Goal: Information Seeking & Learning: Learn about a topic

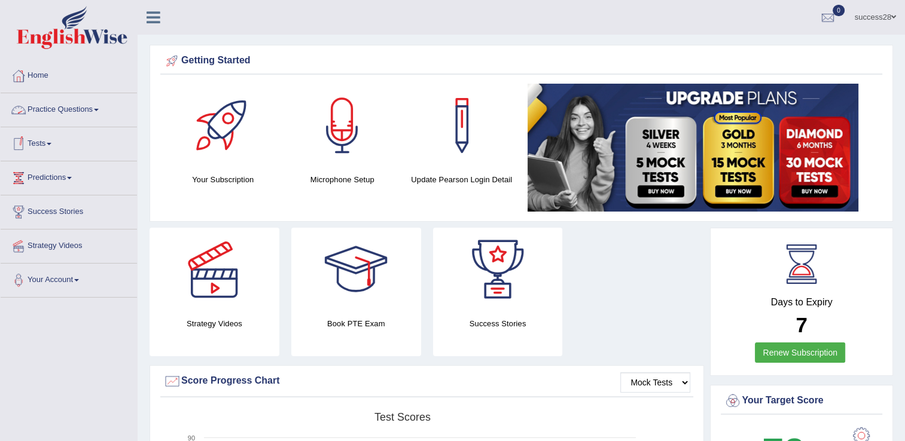
click at [35, 114] on link "Practice Questions" at bounding box center [69, 108] width 136 height 30
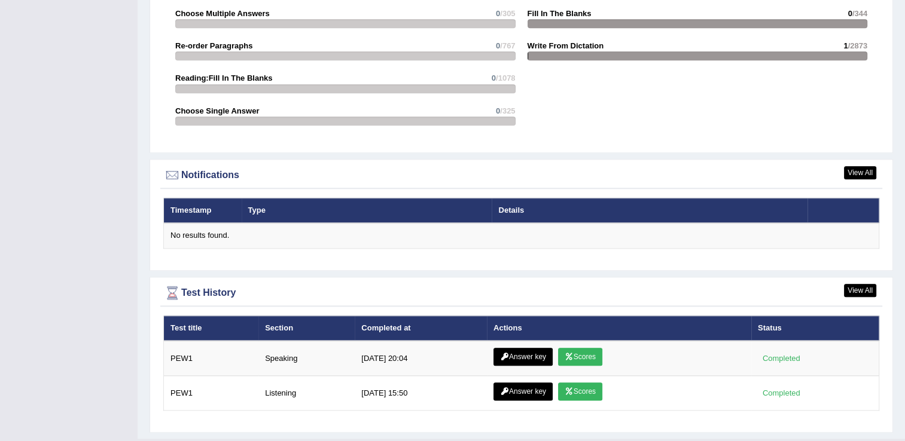
scroll to position [1328, 0]
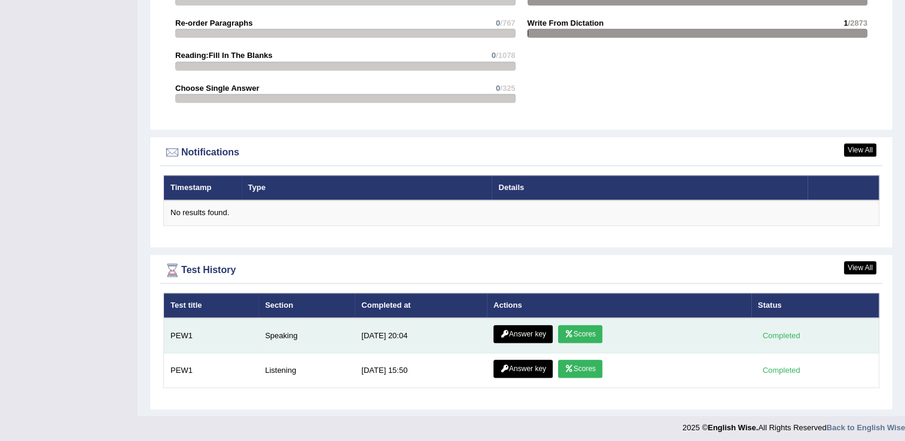
click at [510, 331] on link "Answer key" at bounding box center [522, 334] width 59 height 18
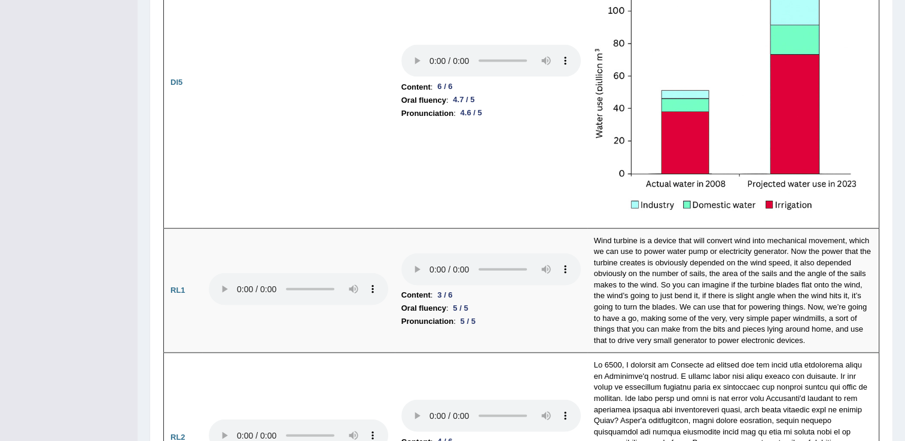
scroll to position [2629, 0]
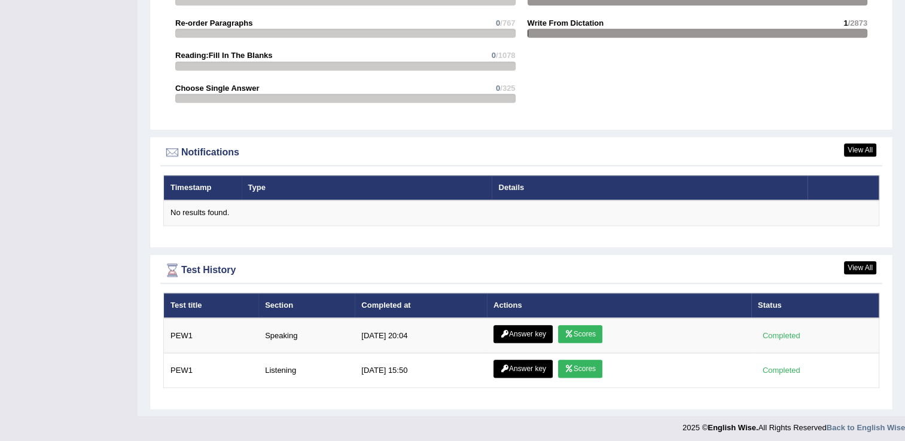
scroll to position [1304, 0]
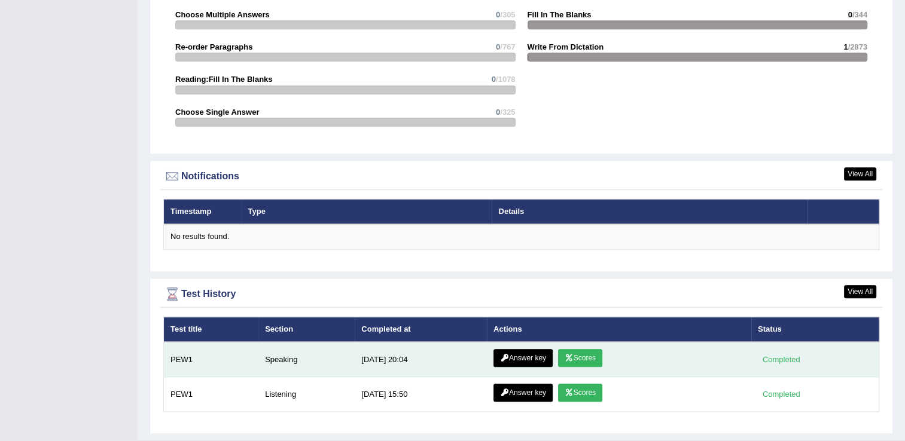
click at [568, 358] on link "Scores" at bounding box center [580, 358] width 44 height 18
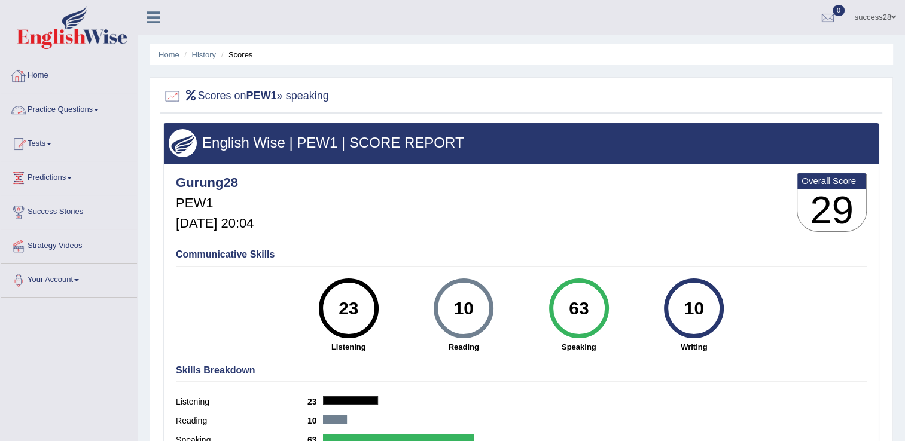
click at [77, 107] on link "Practice Questions" at bounding box center [69, 108] width 136 height 30
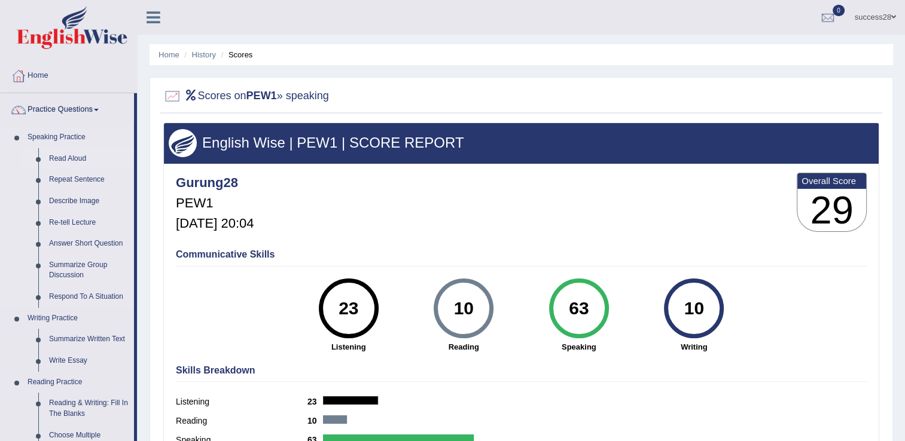
click at [72, 156] on link "Read Aloud" at bounding box center [89, 159] width 90 height 22
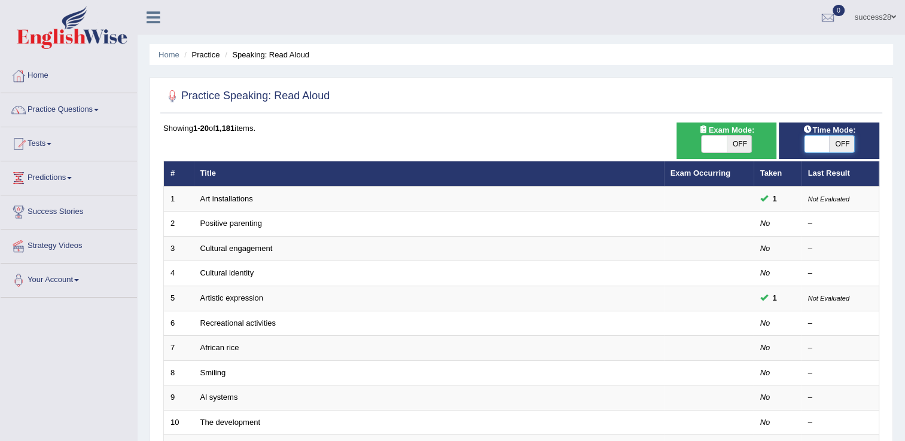
click at [817, 140] on span at bounding box center [816, 144] width 25 height 17
checkbox input "true"
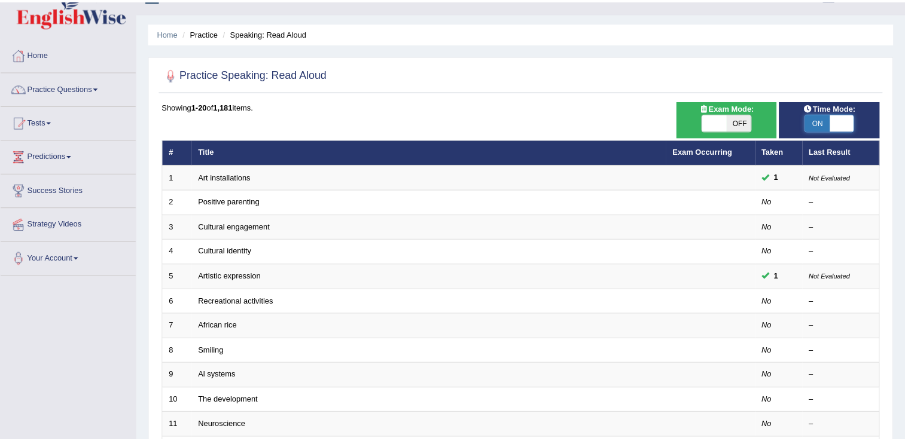
scroll to position [24, 0]
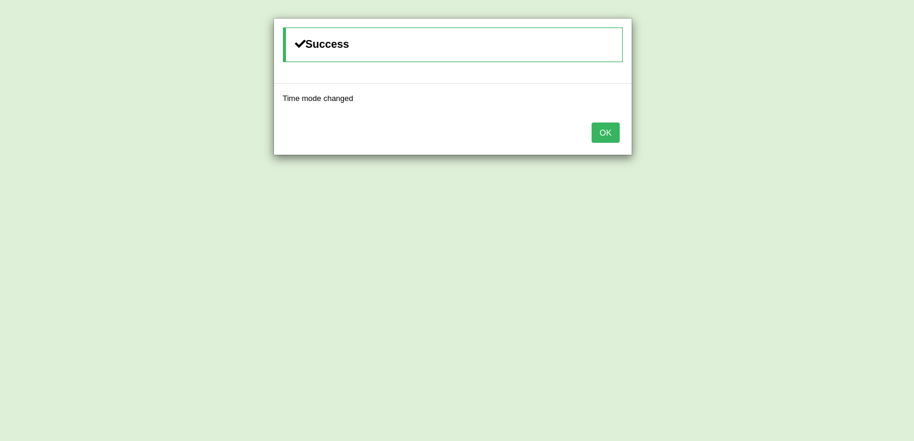
click at [598, 130] on button "OK" at bounding box center [606, 133] width 28 height 20
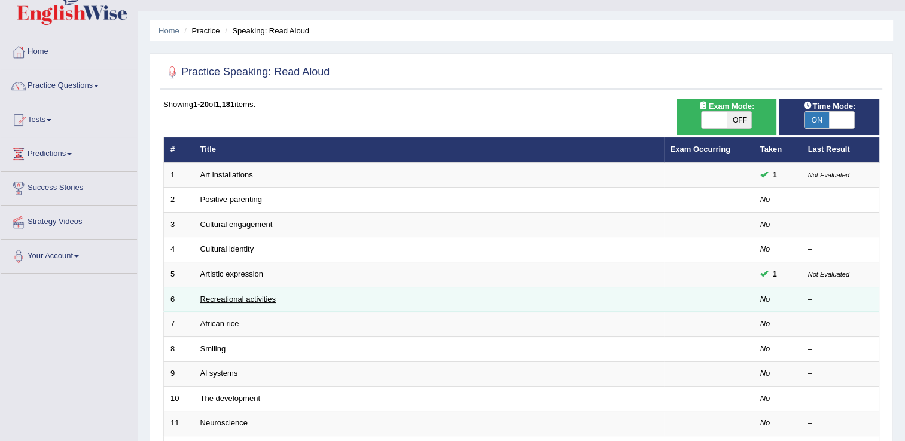
click at [244, 300] on link "Recreational activities" at bounding box center [237, 299] width 75 height 9
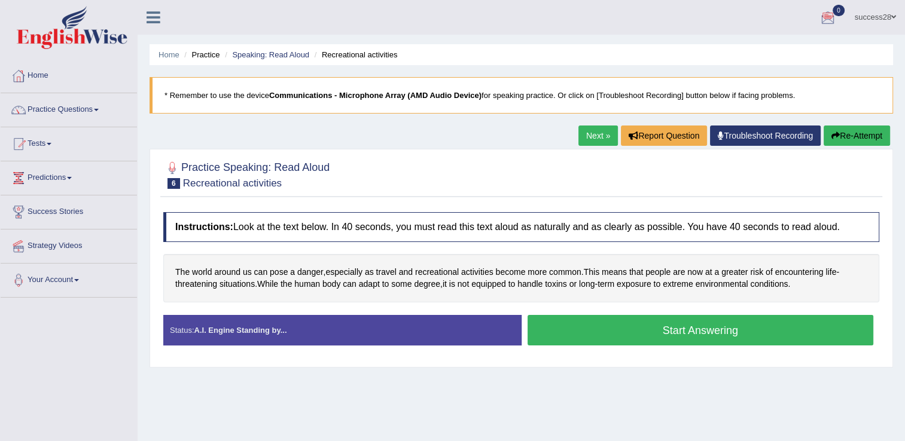
click at [647, 315] on button "Start Answering" at bounding box center [701, 330] width 346 height 31
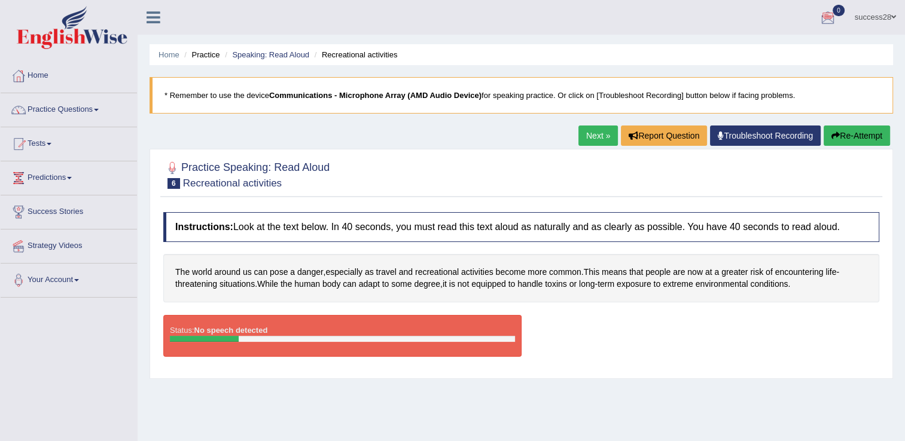
scroll to position [24, 0]
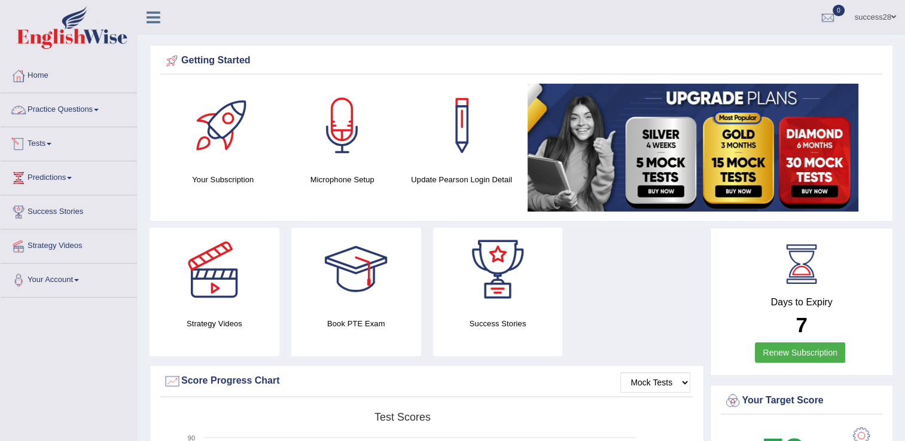
click at [77, 106] on link "Practice Questions" at bounding box center [69, 108] width 136 height 30
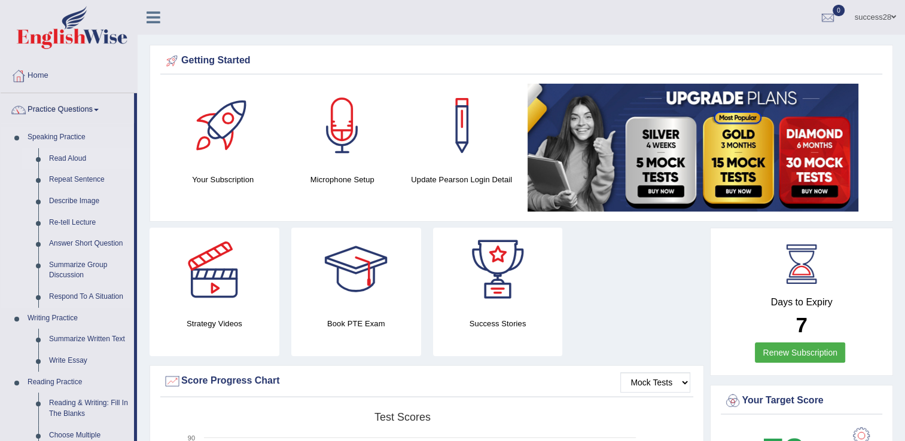
click at [56, 157] on link "Read Aloud" at bounding box center [89, 159] width 90 height 22
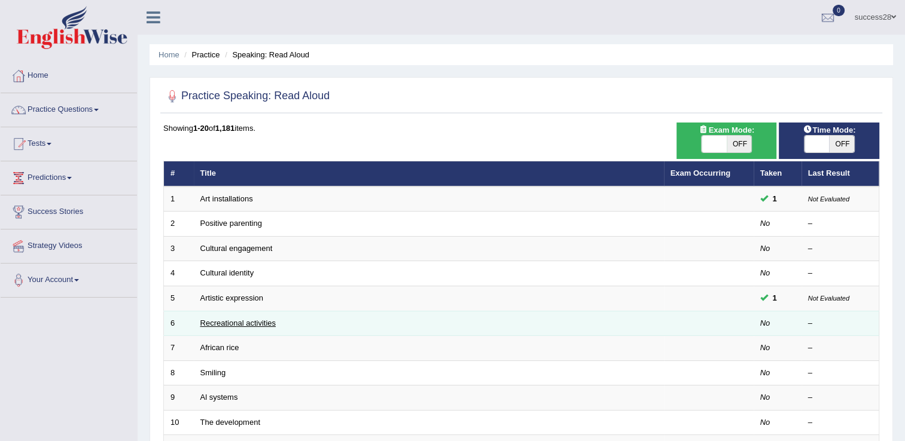
click at [237, 322] on link "Recreational activities" at bounding box center [237, 323] width 75 height 9
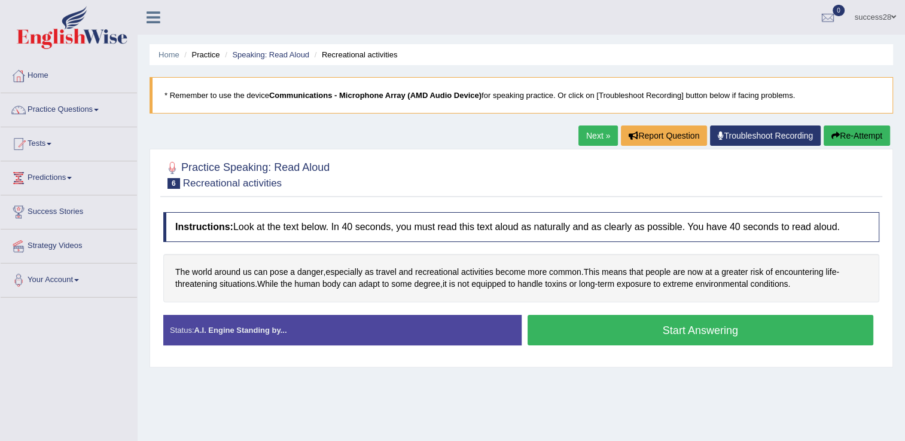
click at [563, 330] on button "Start Answering" at bounding box center [701, 330] width 346 height 31
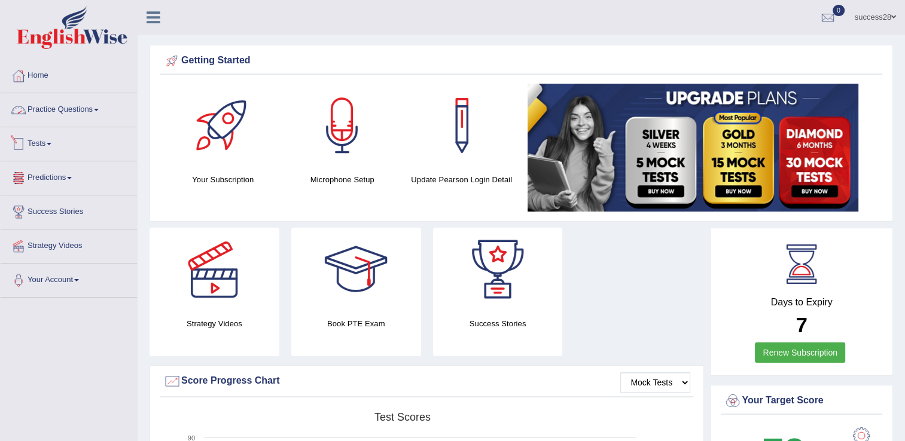
click at [81, 114] on link "Practice Questions" at bounding box center [69, 108] width 136 height 30
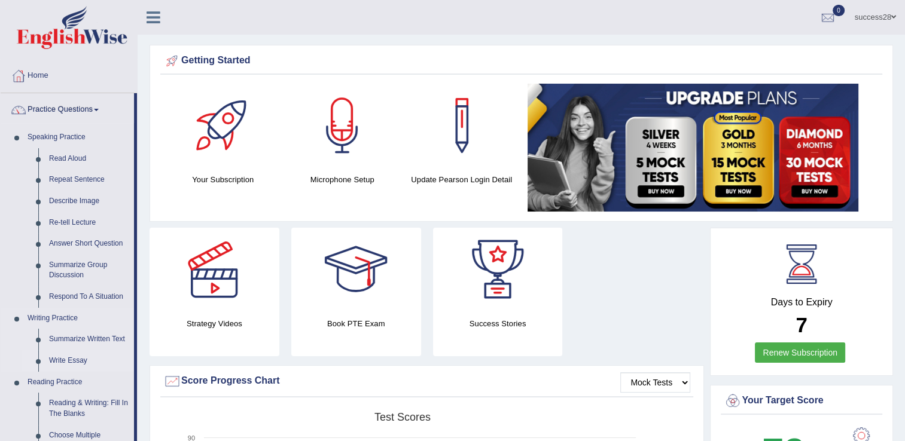
click at [62, 362] on link "Write Essay" at bounding box center [89, 361] width 90 height 22
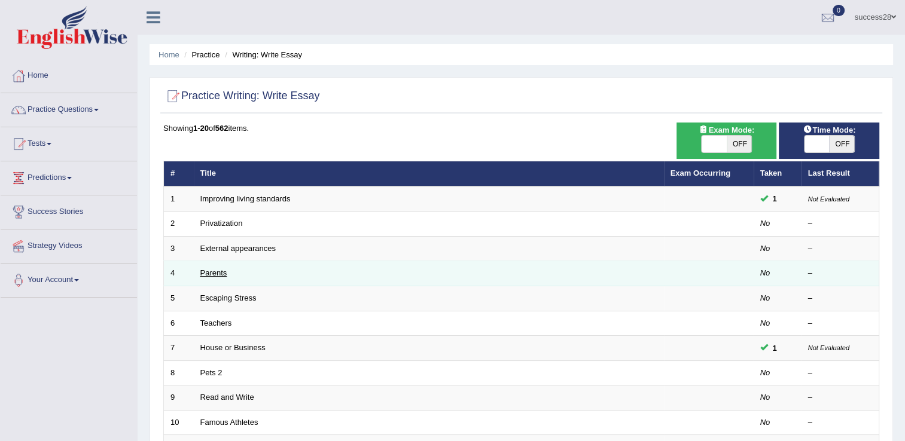
click at [220, 272] on link "Parents" at bounding box center [213, 273] width 27 height 9
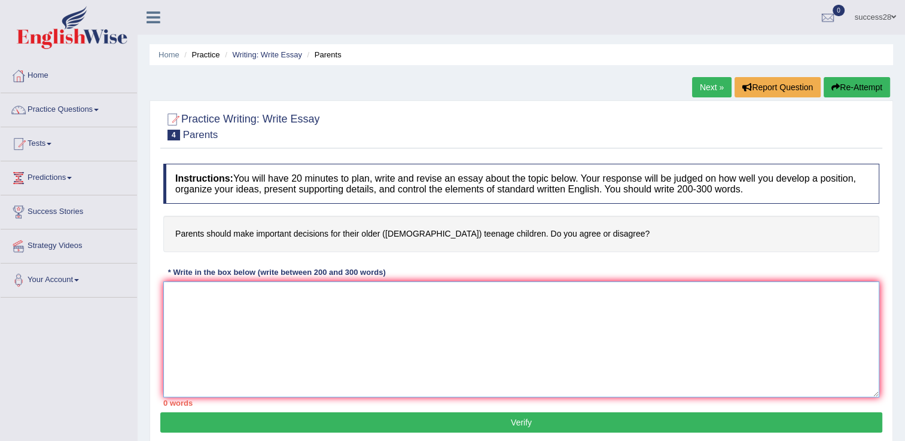
click at [197, 299] on textarea at bounding box center [521, 340] width 716 height 116
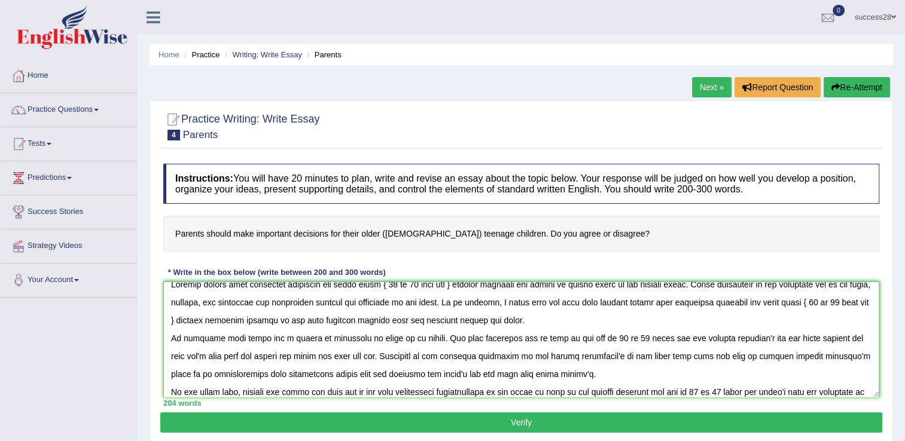
scroll to position [28, 0]
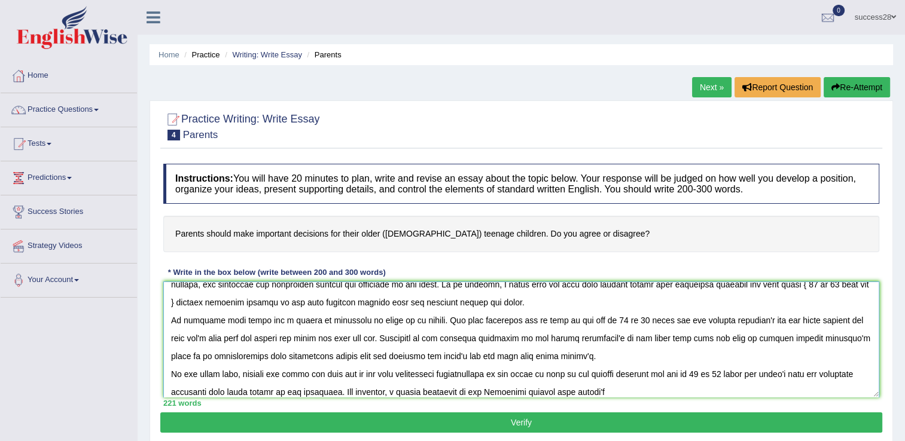
click at [782, 339] on textarea at bounding box center [521, 340] width 716 height 116
click at [775, 358] on textarea at bounding box center [521, 340] width 716 height 116
click at [595, 392] on textarea at bounding box center [521, 340] width 716 height 116
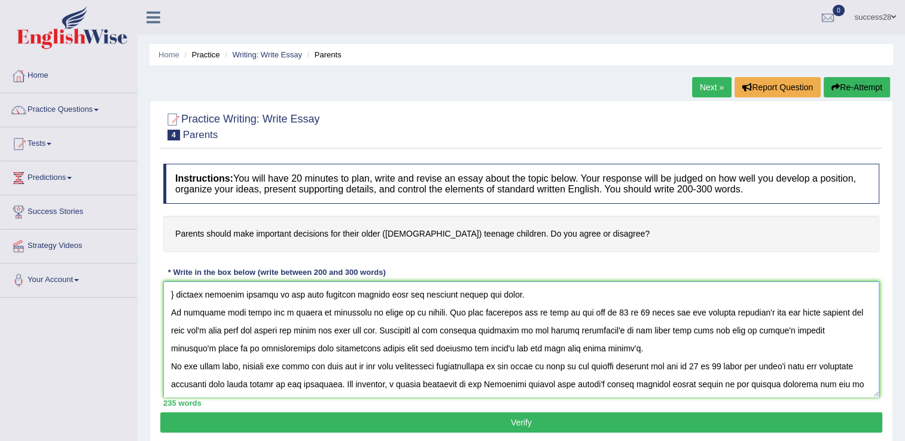
scroll to position [46, 0]
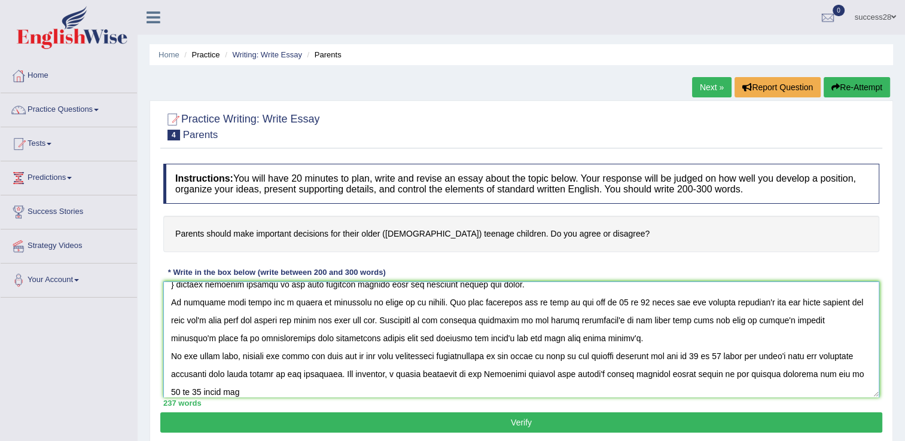
click at [711, 374] on textarea at bounding box center [521, 340] width 716 height 116
click at [600, 401] on div "238 words" at bounding box center [521, 403] width 716 height 11
click at [586, 379] on textarea at bounding box center [521, 340] width 716 height 116
click at [237, 391] on textarea at bounding box center [521, 340] width 716 height 116
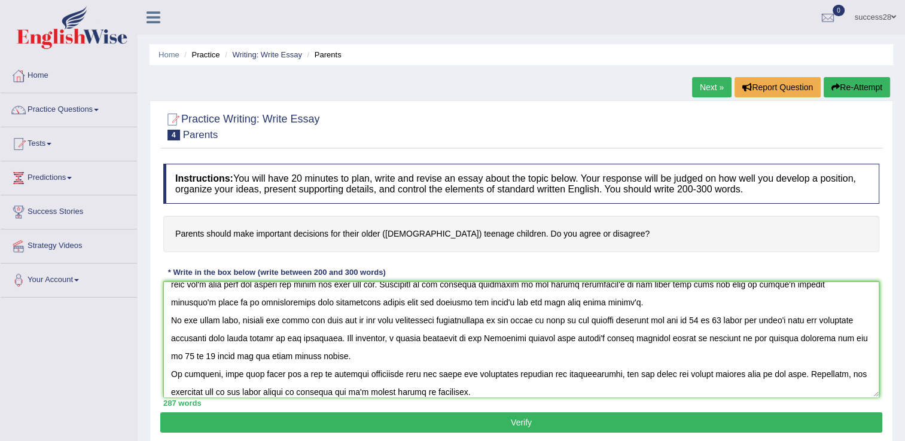
scroll to position [100, 0]
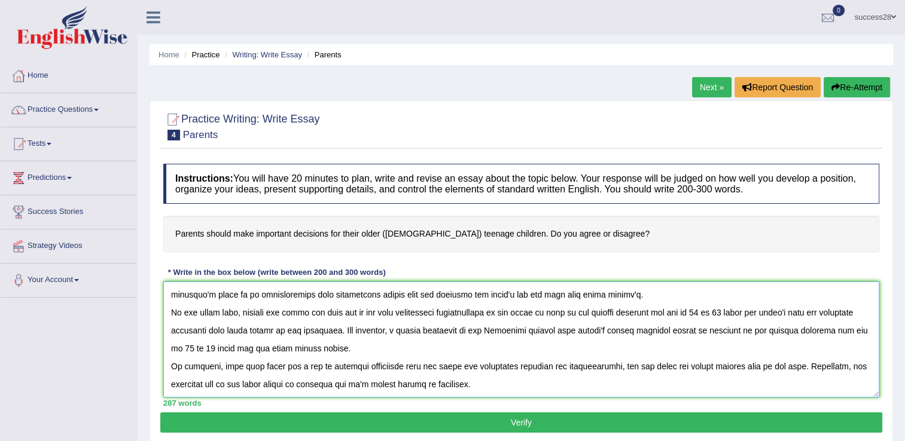
type textarea "Parents should make important decisions for their older { 15 to 18 year old } t…"
click at [239, 422] on button "Verify" at bounding box center [521, 423] width 722 height 20
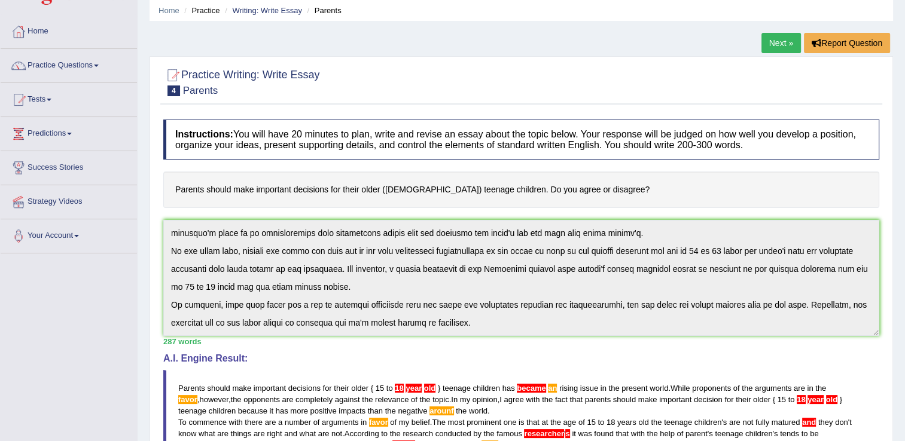
scroll to position [0, 0]
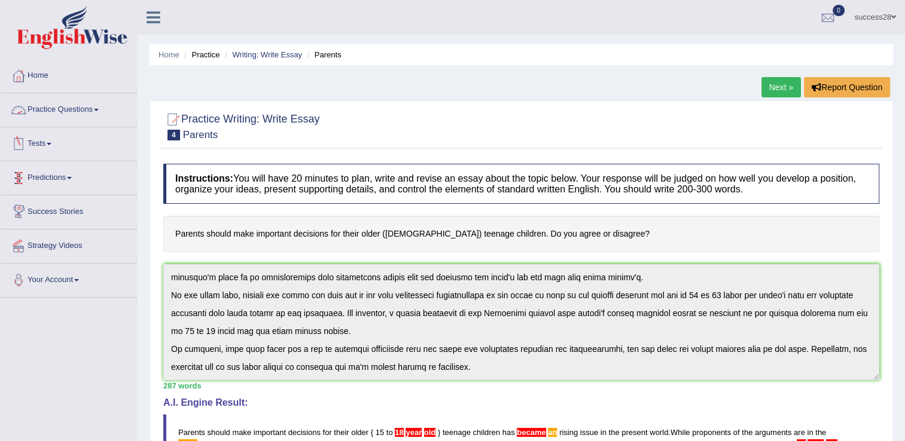
click at [57, 109] on link "Practice Questions" at bounding box center [69, 108] width 136 height 30
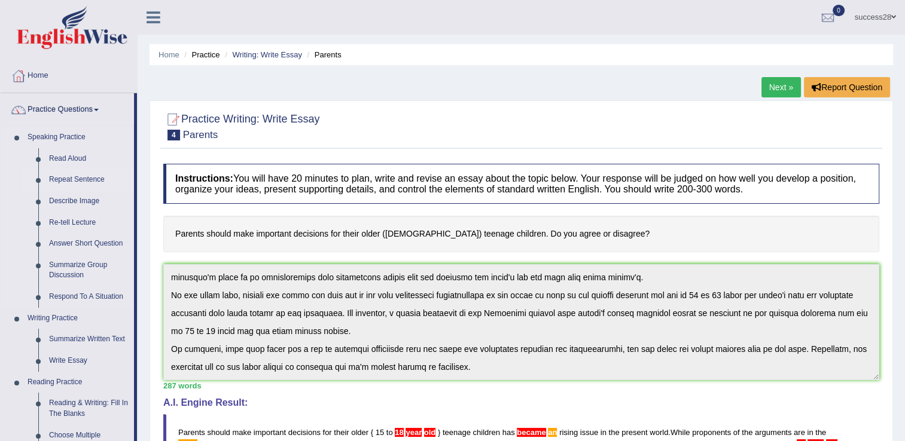
click at [48, 181] on link "Repeat Sentence" at bounding box center [89, 180] width 90 height 22
